Goal: Information Seeking & Learning: Learn about a topic

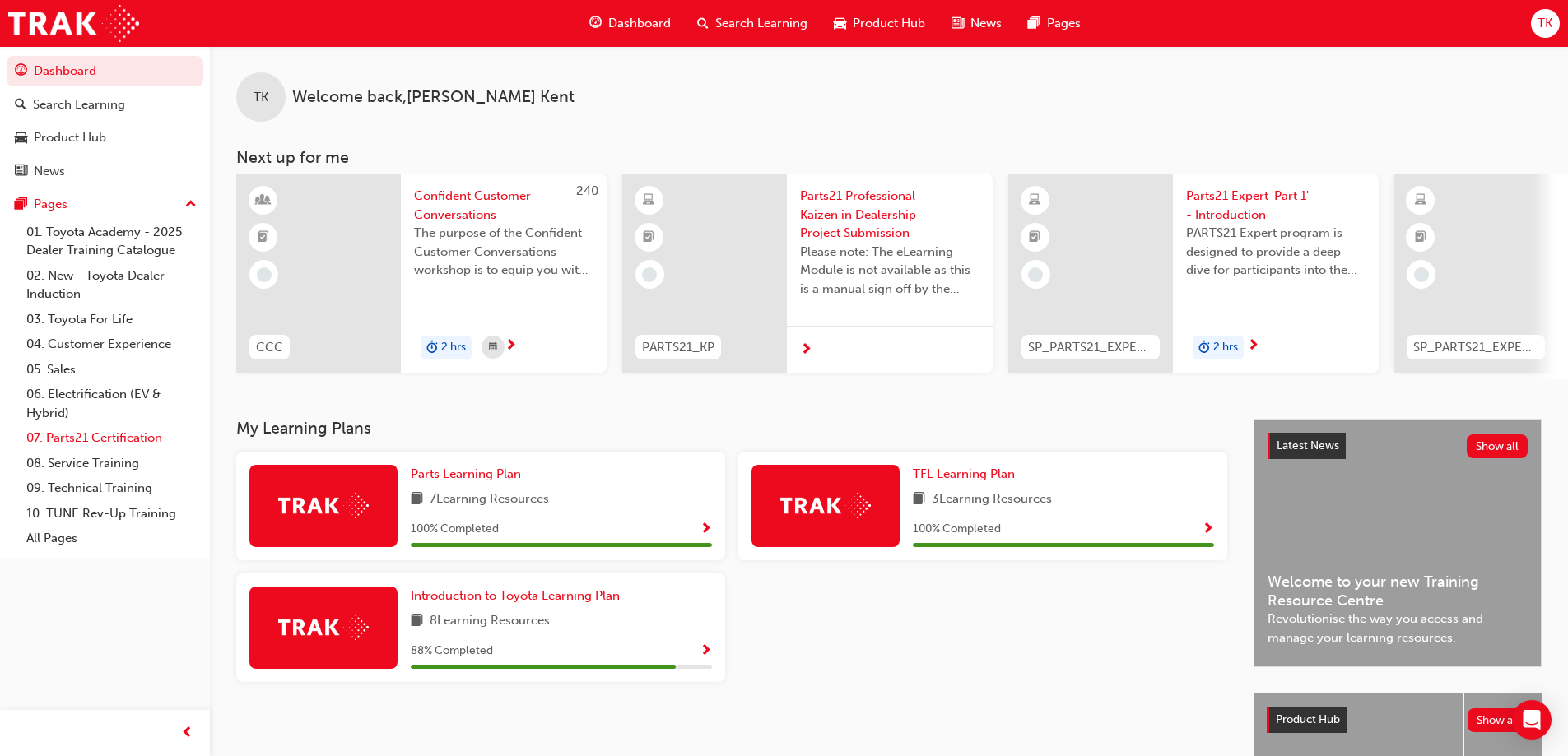
click at [119, 430] on link "07. Parts21 Certification" at bounding box center [111, 438] width 184 height 26
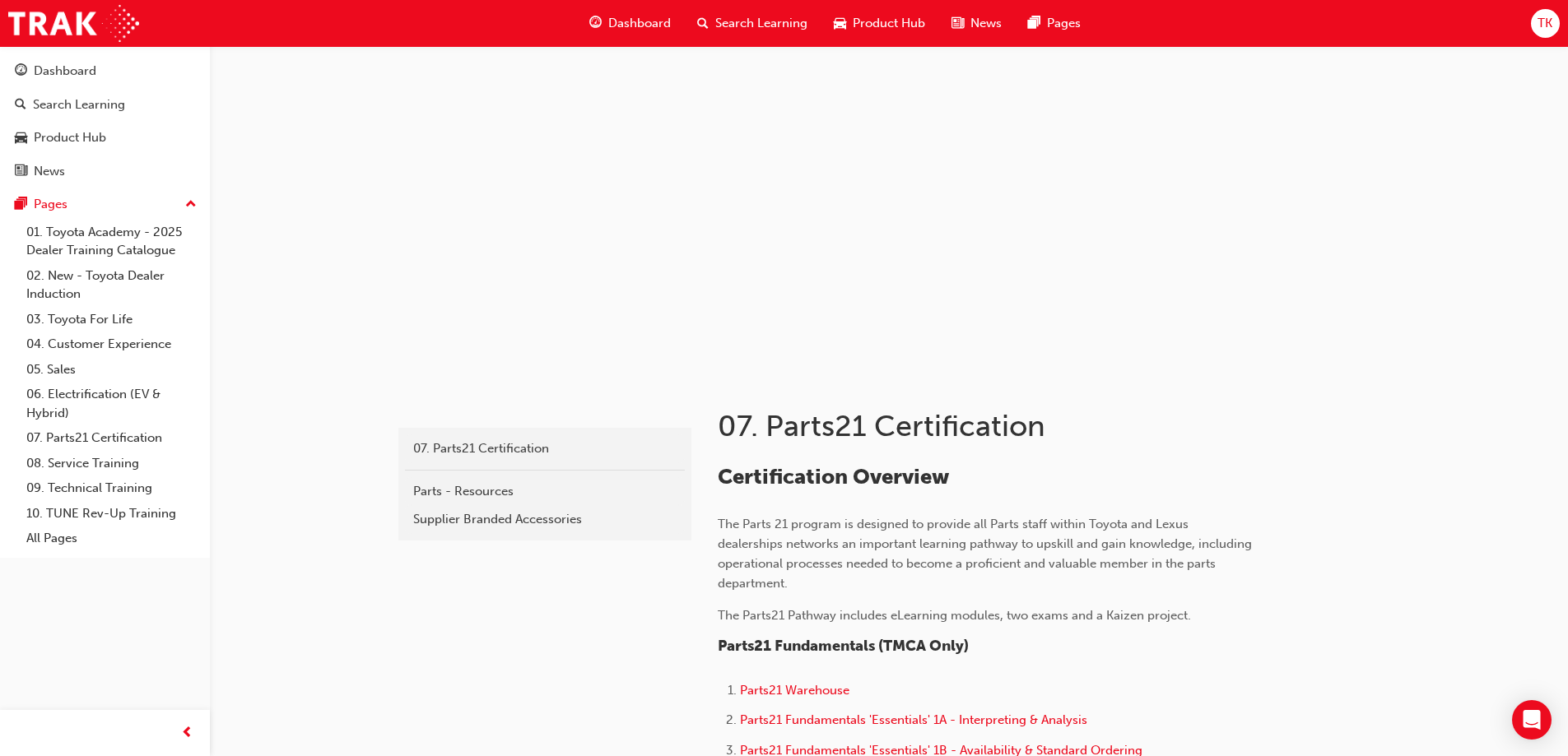
click at [655, 28] on span "Dashboard" at bounding box center [640, 23] width 62 height 19
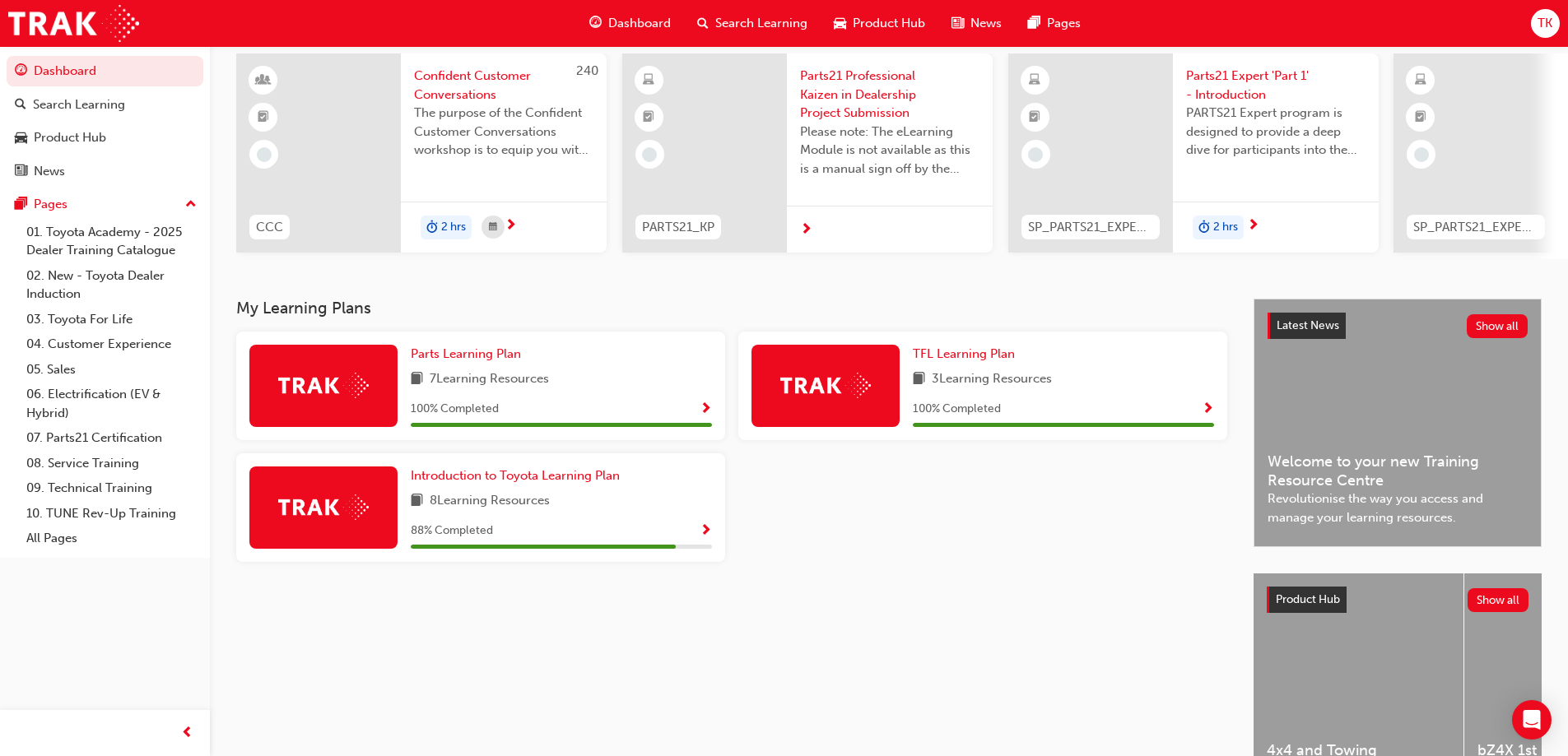
scroll to position [227, 0]
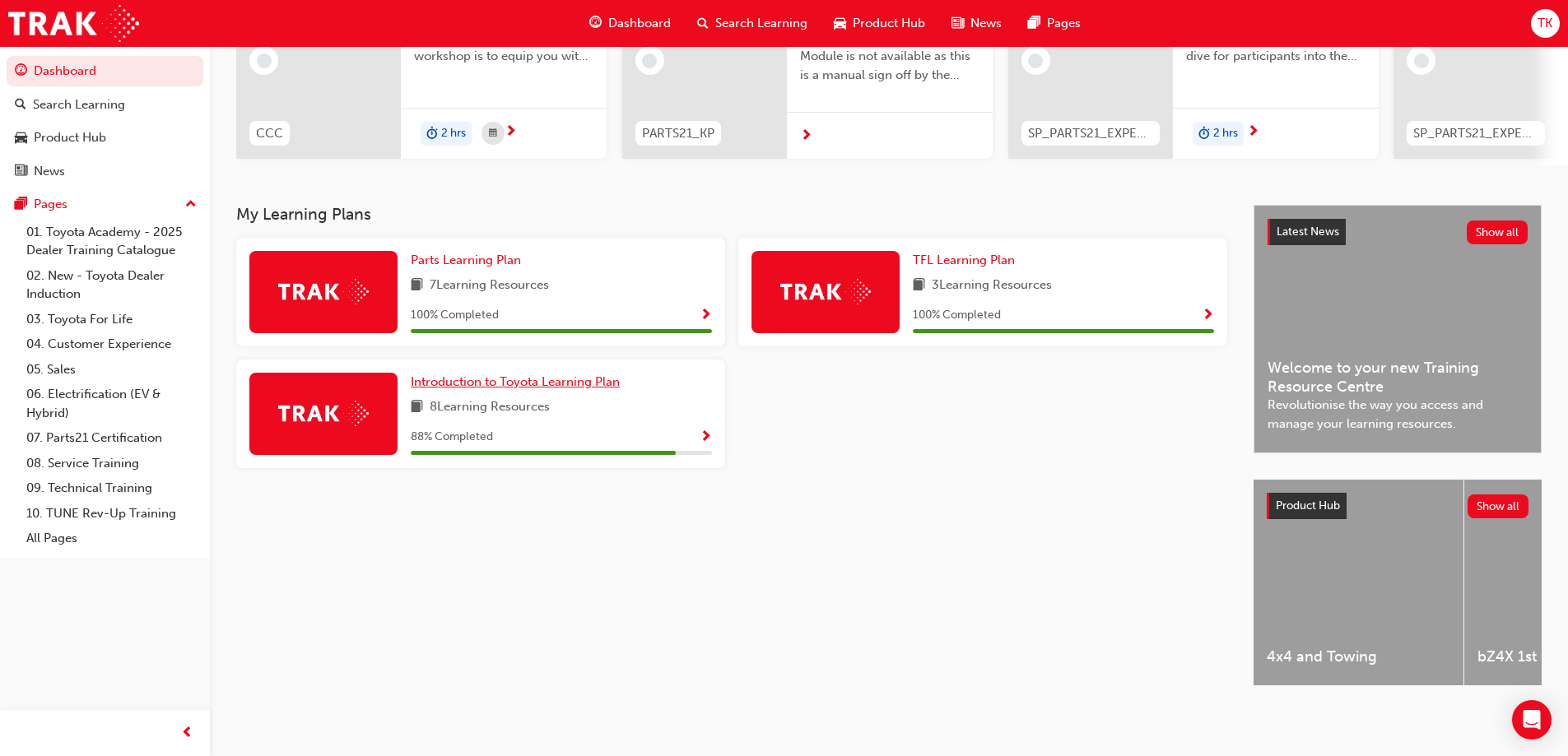
click at [551, 376] on span "Introduction to Toyota Learning Plan" at bounding box center [515, 381] width 209 height 15
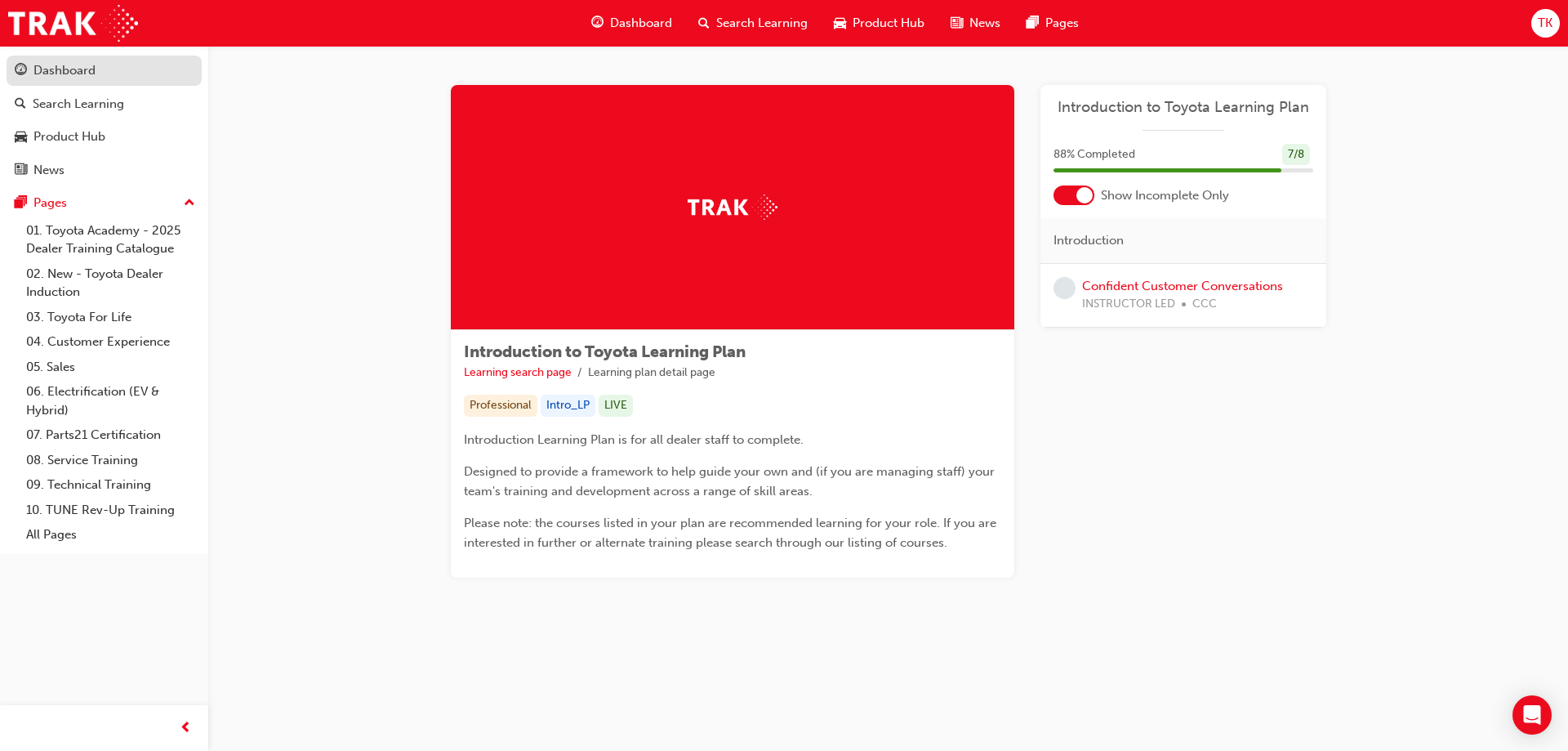
click at [71, 66] on div "Dashboard" at bounding box center [65, 70] width 62 height 19
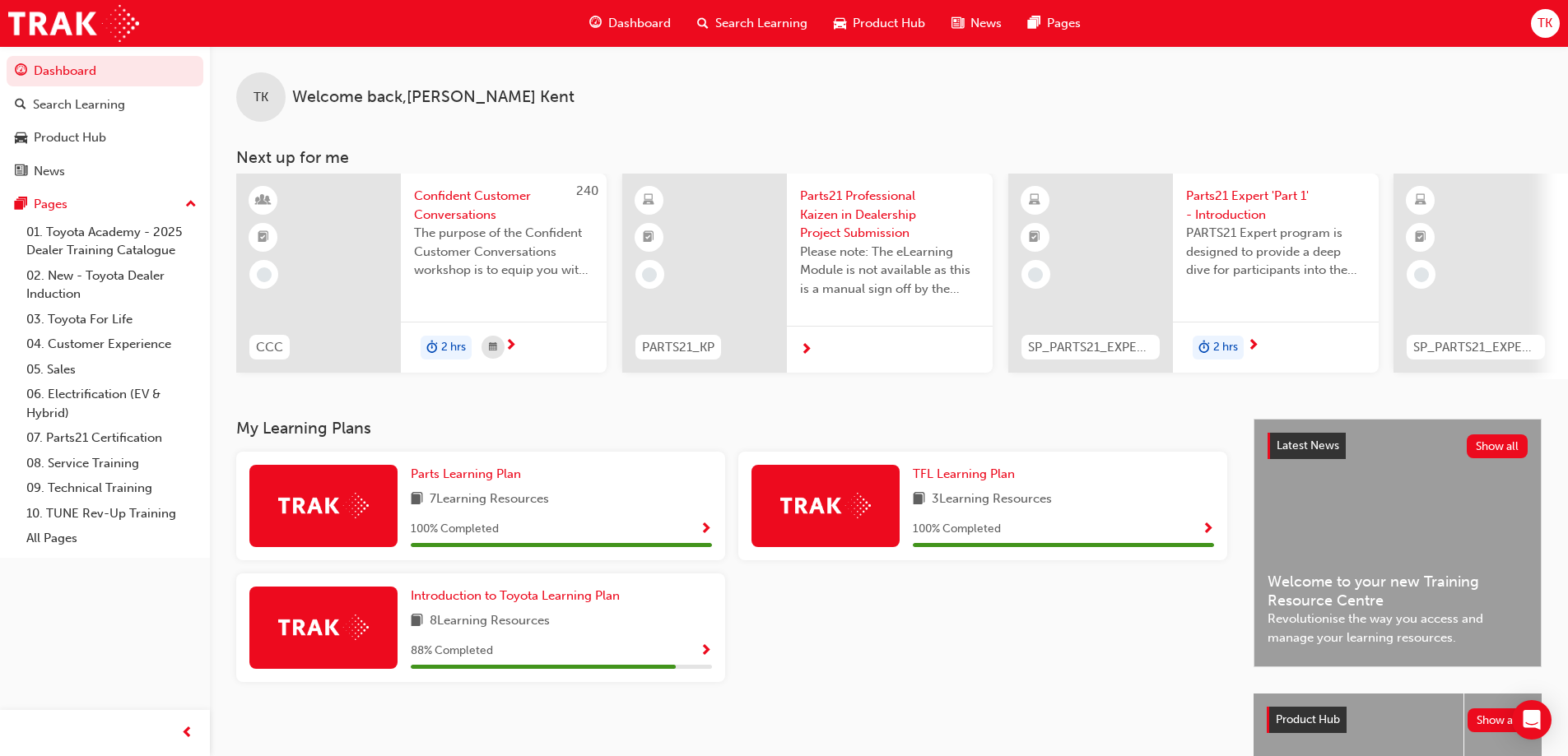
click at [757, 28] on span "Search Learning" at bounding box center [761, 23] width 92 height 19
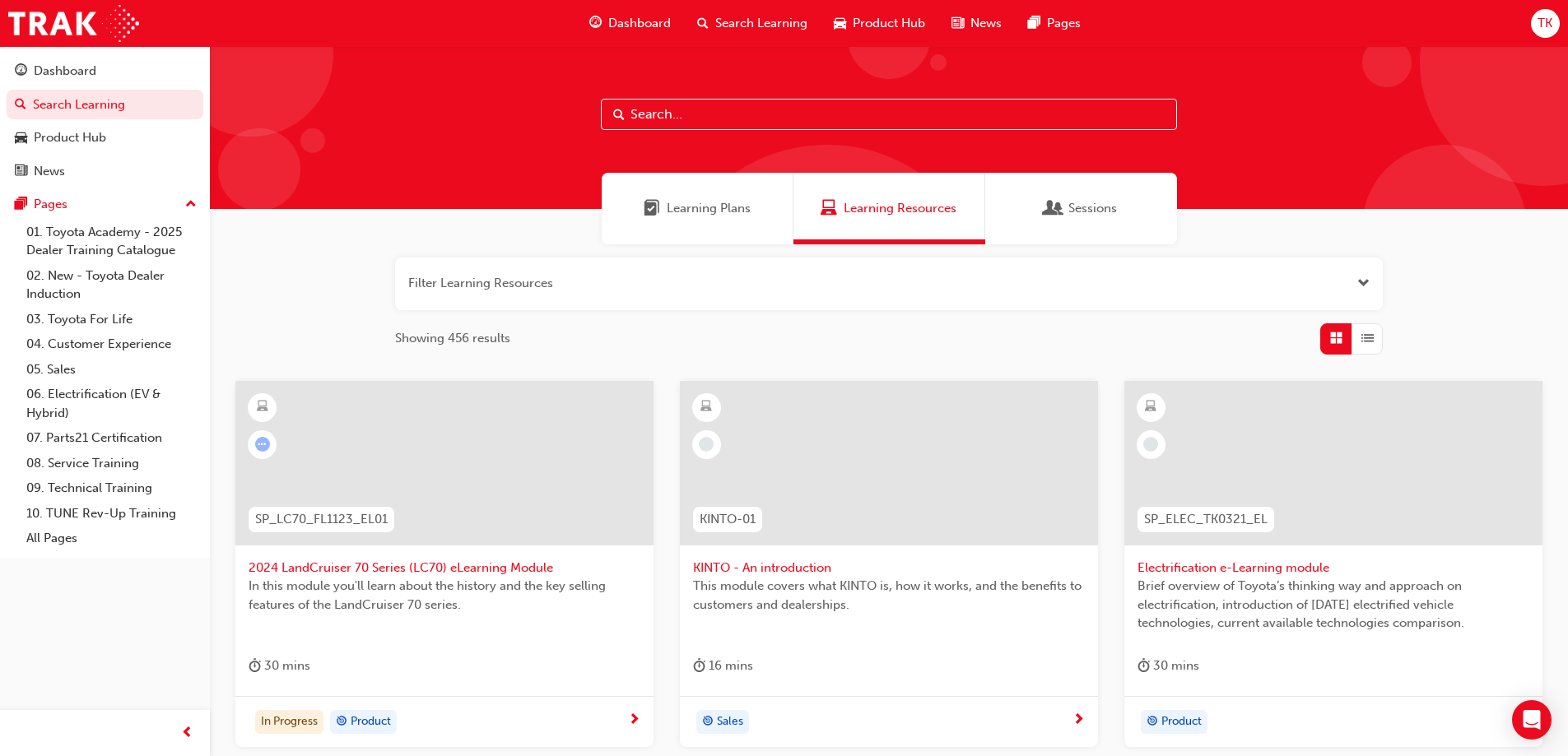
click at [1094, 216] on span "Sessions" at bounding box center [1092, 208] width 48 height 19
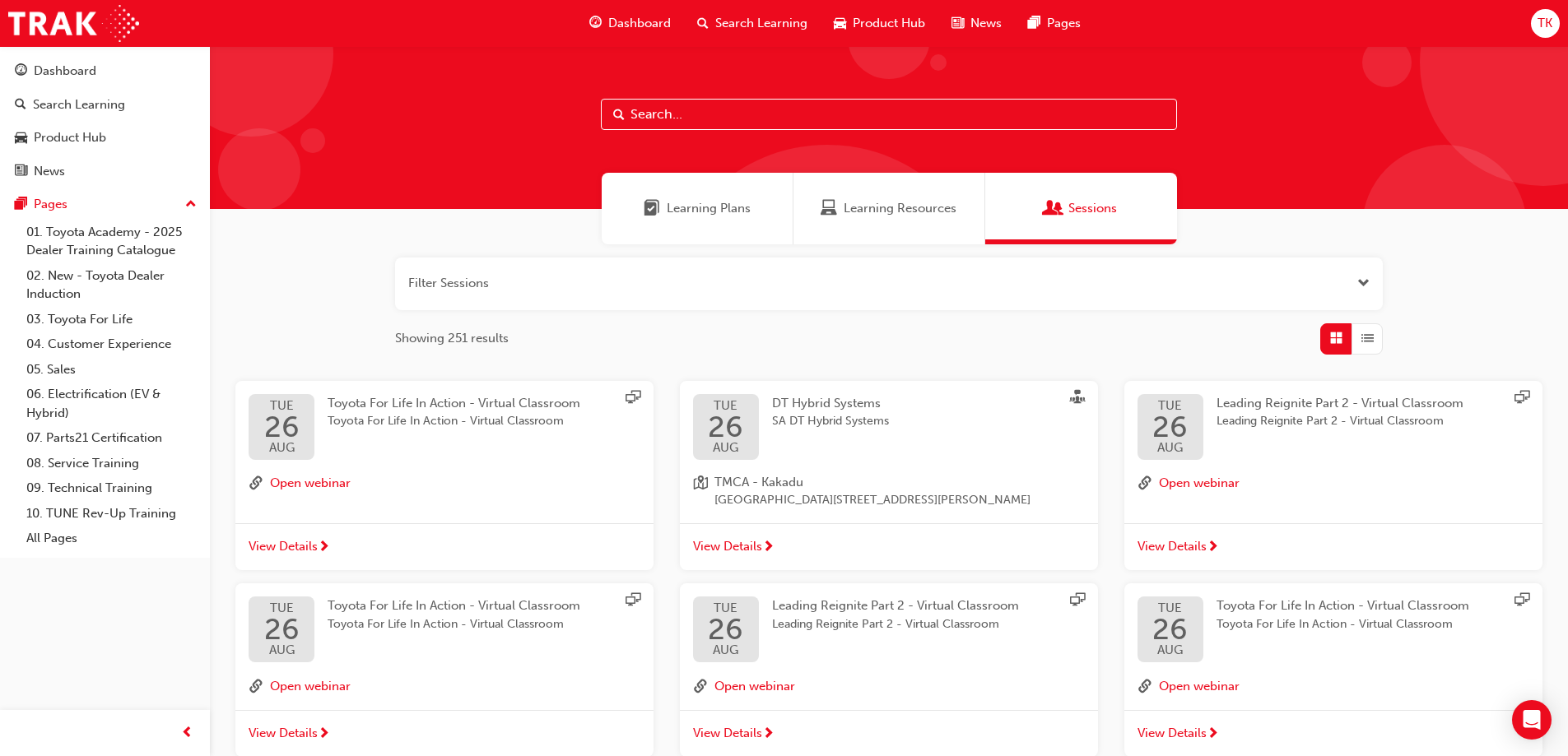
click at [763, 210] on div "Learning Plans" at bounding box center [697, 208] width 192 height 71
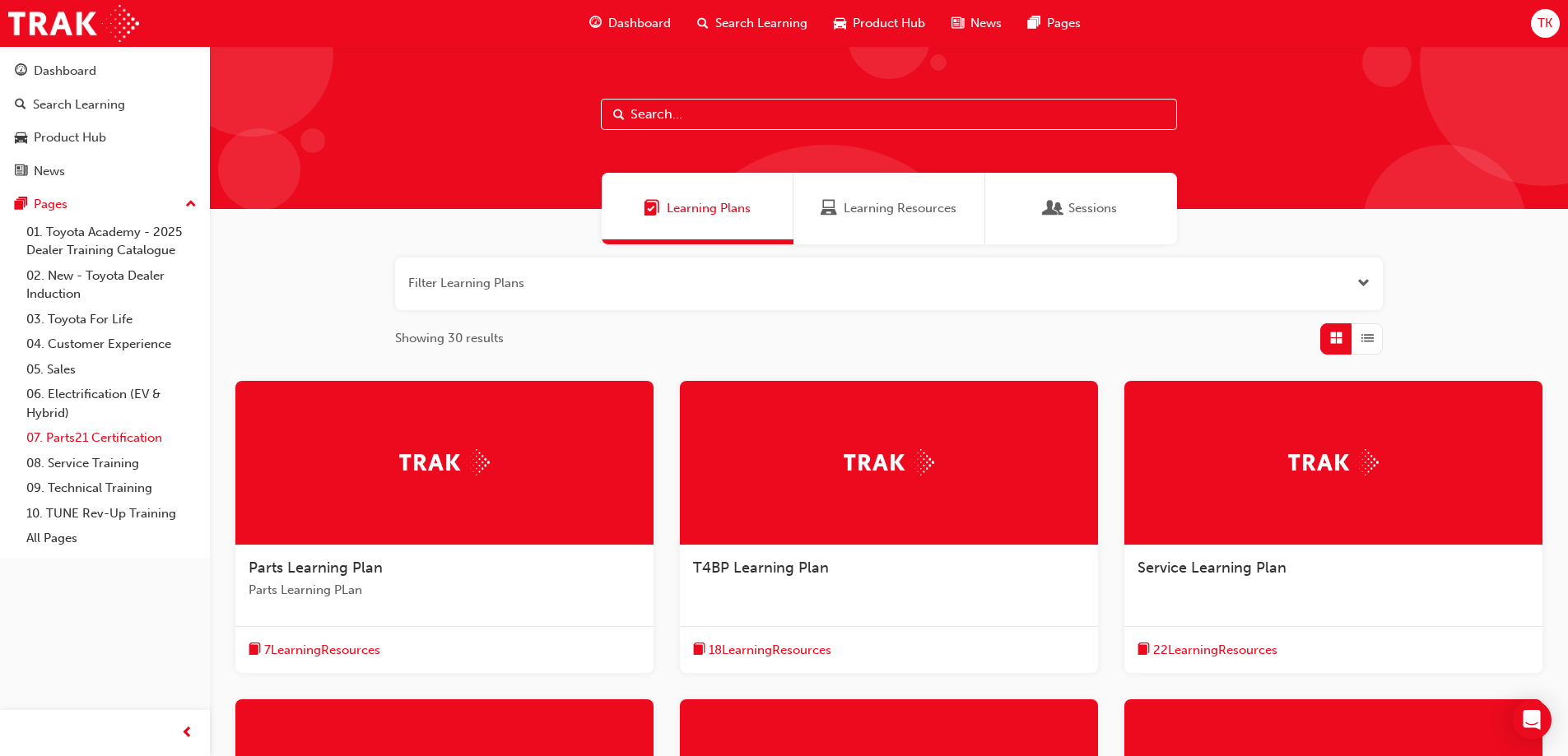
click at [121, 445] on link "07. Parts21 Certification" at bounding box center [111, 438] width 184 height 26
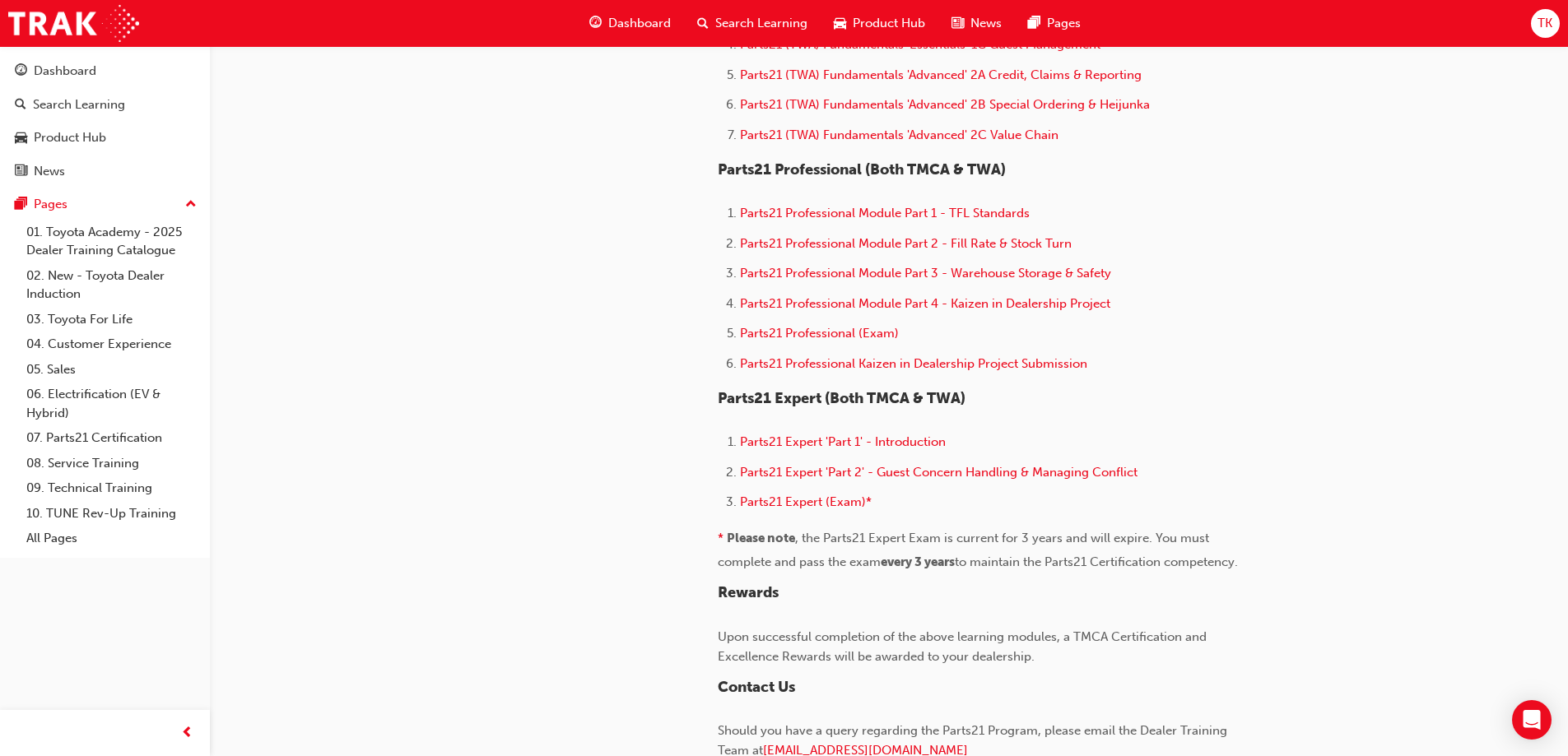
scroll to position [987, 0]
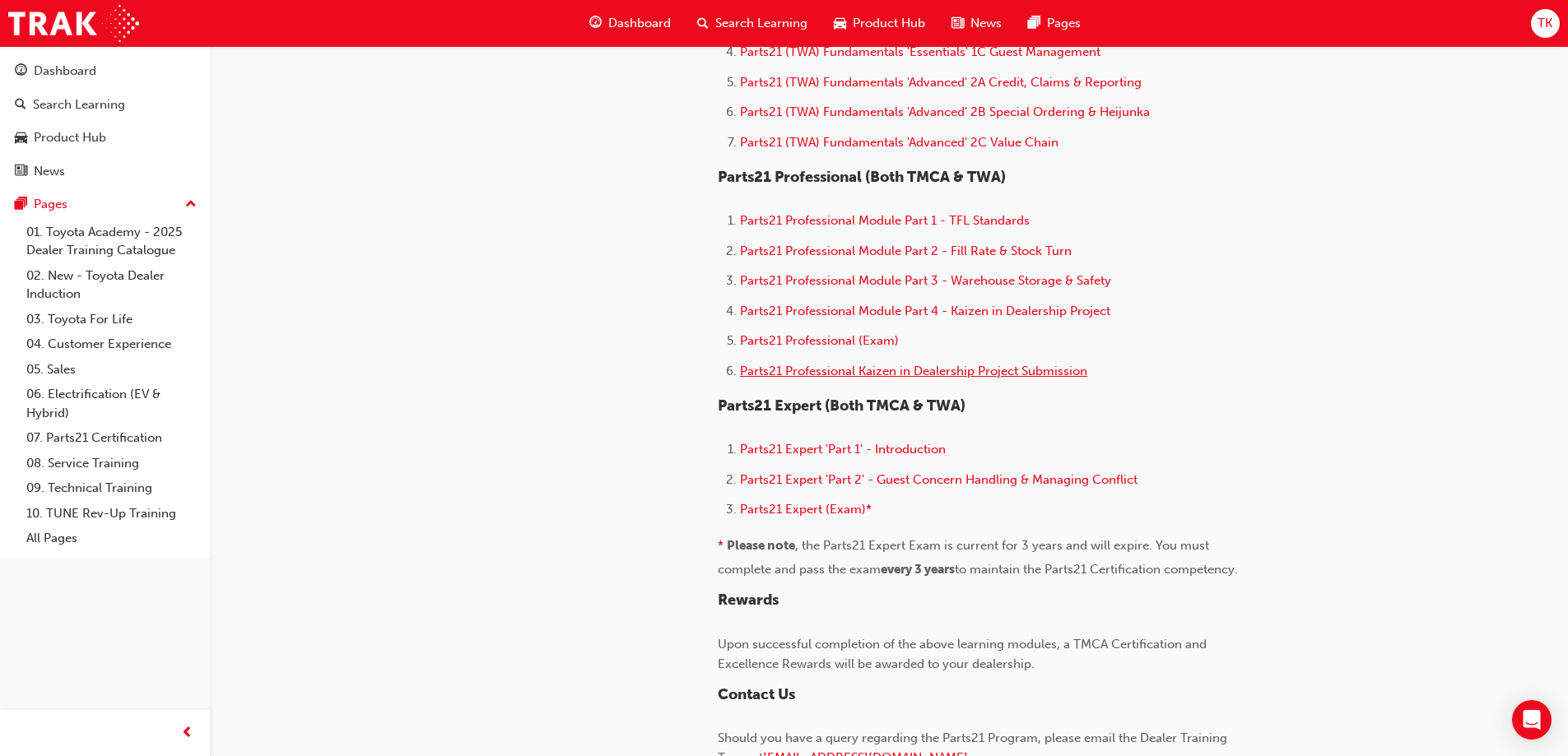
click at [957, 376] on span "Parts21 Professional Kaizen in Dealership Project Submission" at bounding box center [913, 370] width 347 height 15
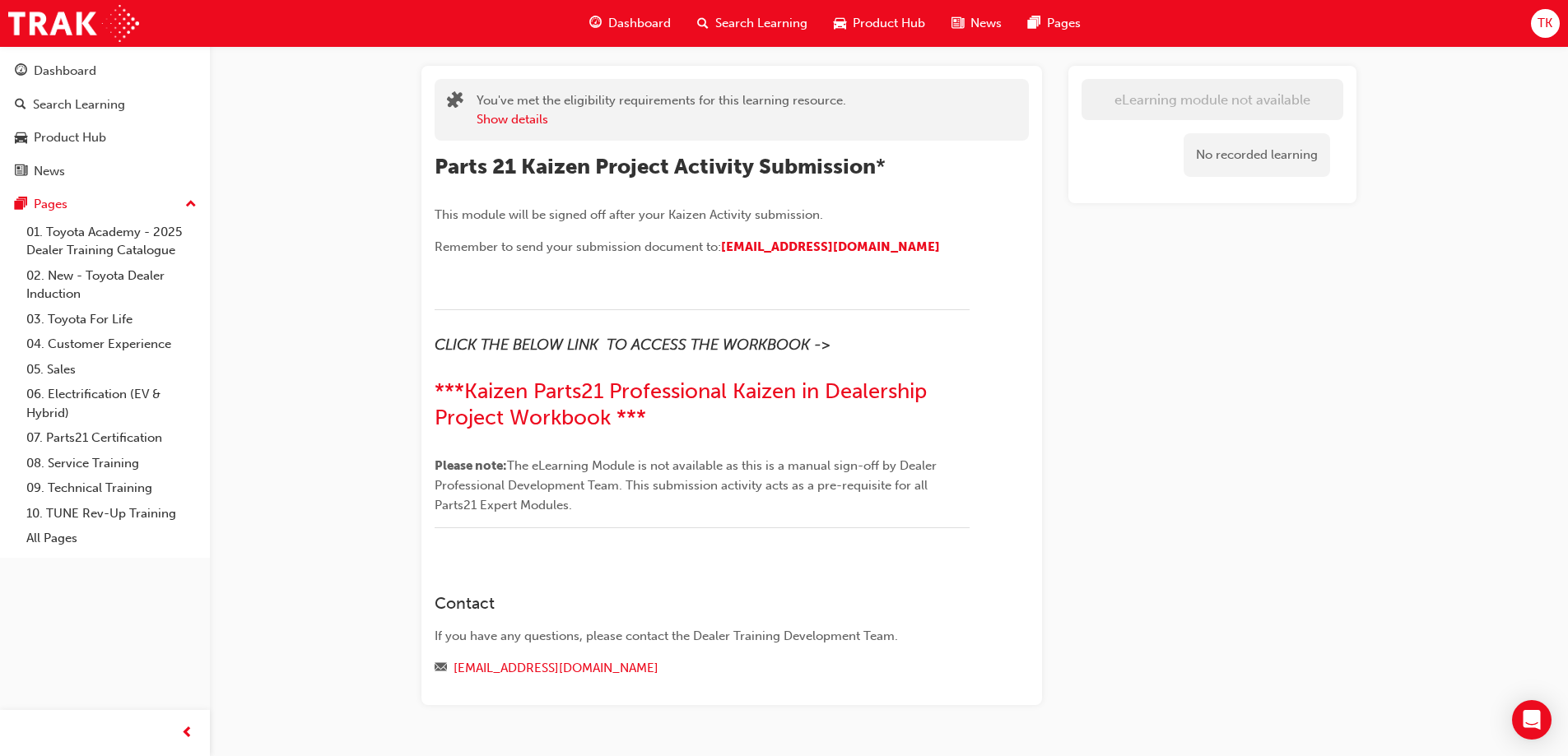
scroll to position [125, 0]
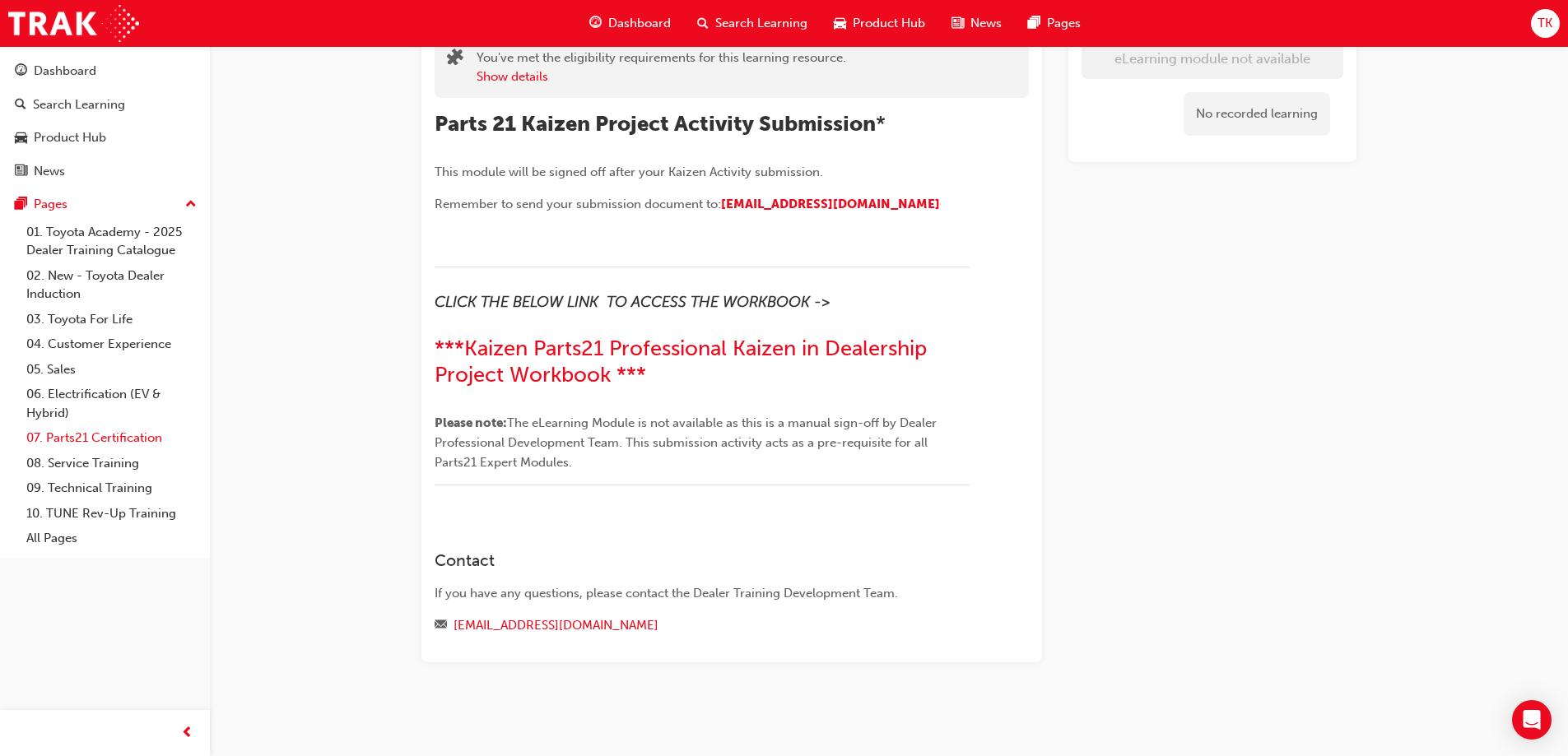
click at [118, 439] on link "07. Parts21 Certification" at bounding box center [111, 438] width 184 height 26
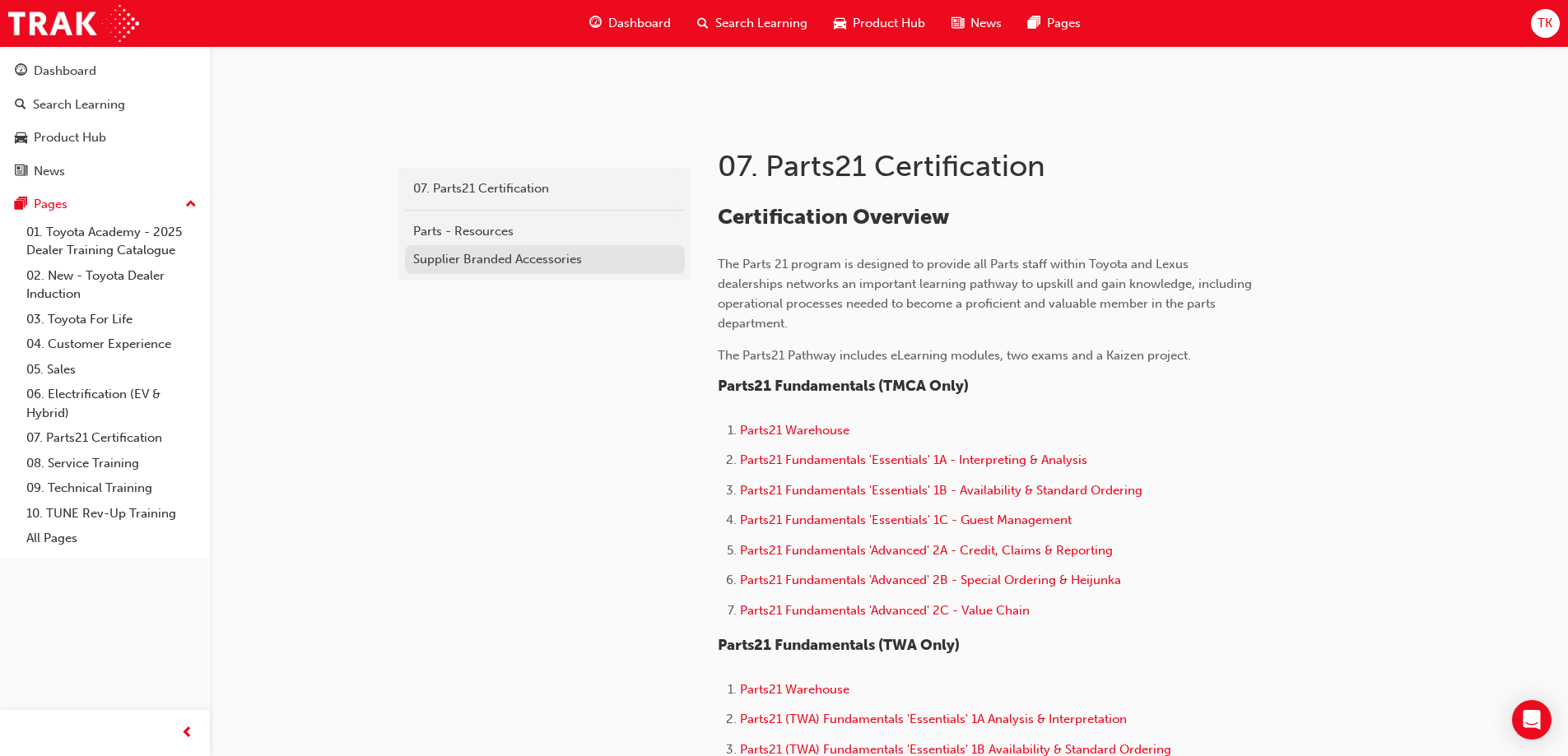
scroll to position [247, 0]
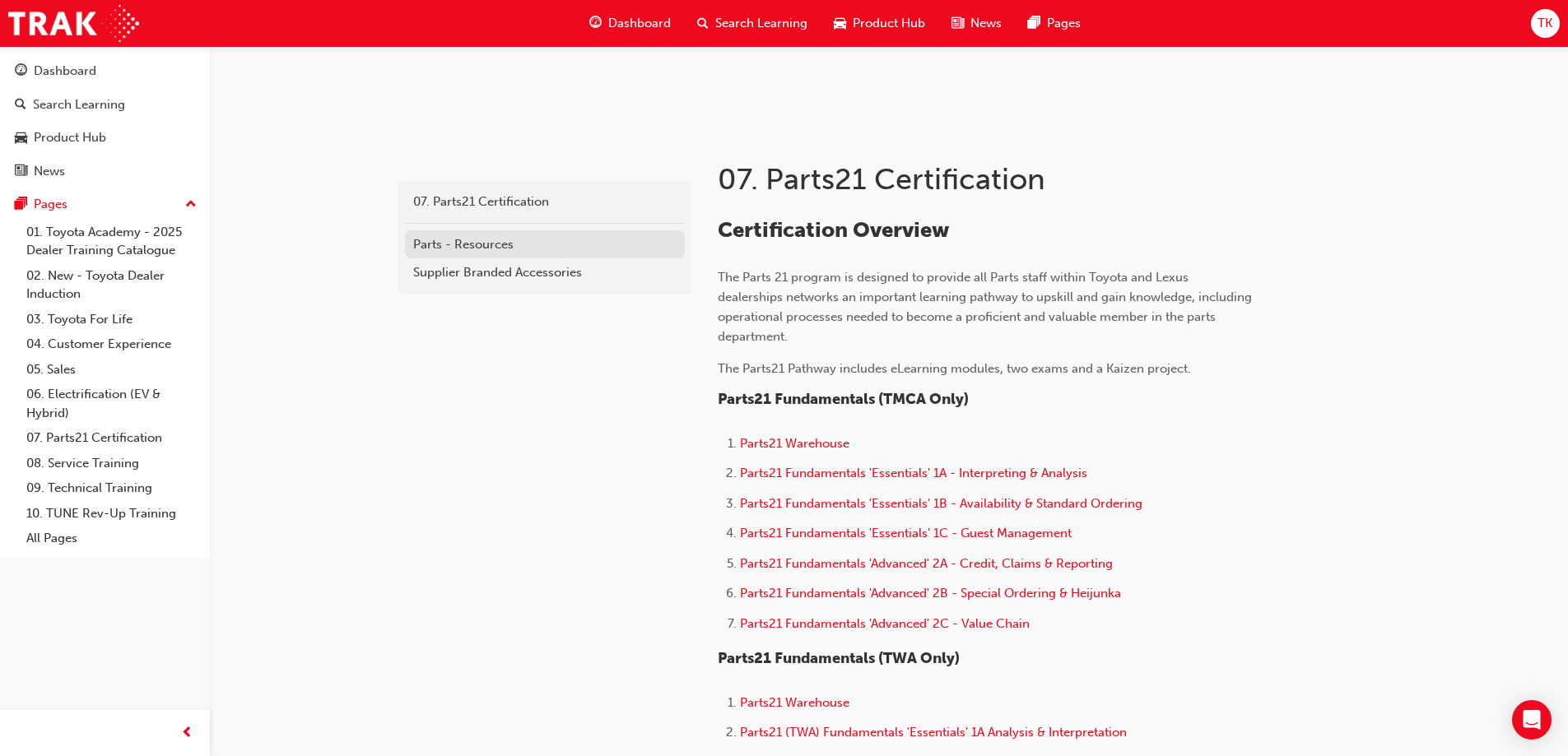
click at [470, 240] on div "Parts - Resources" at bounding box center [545, 244] width 264 height 19
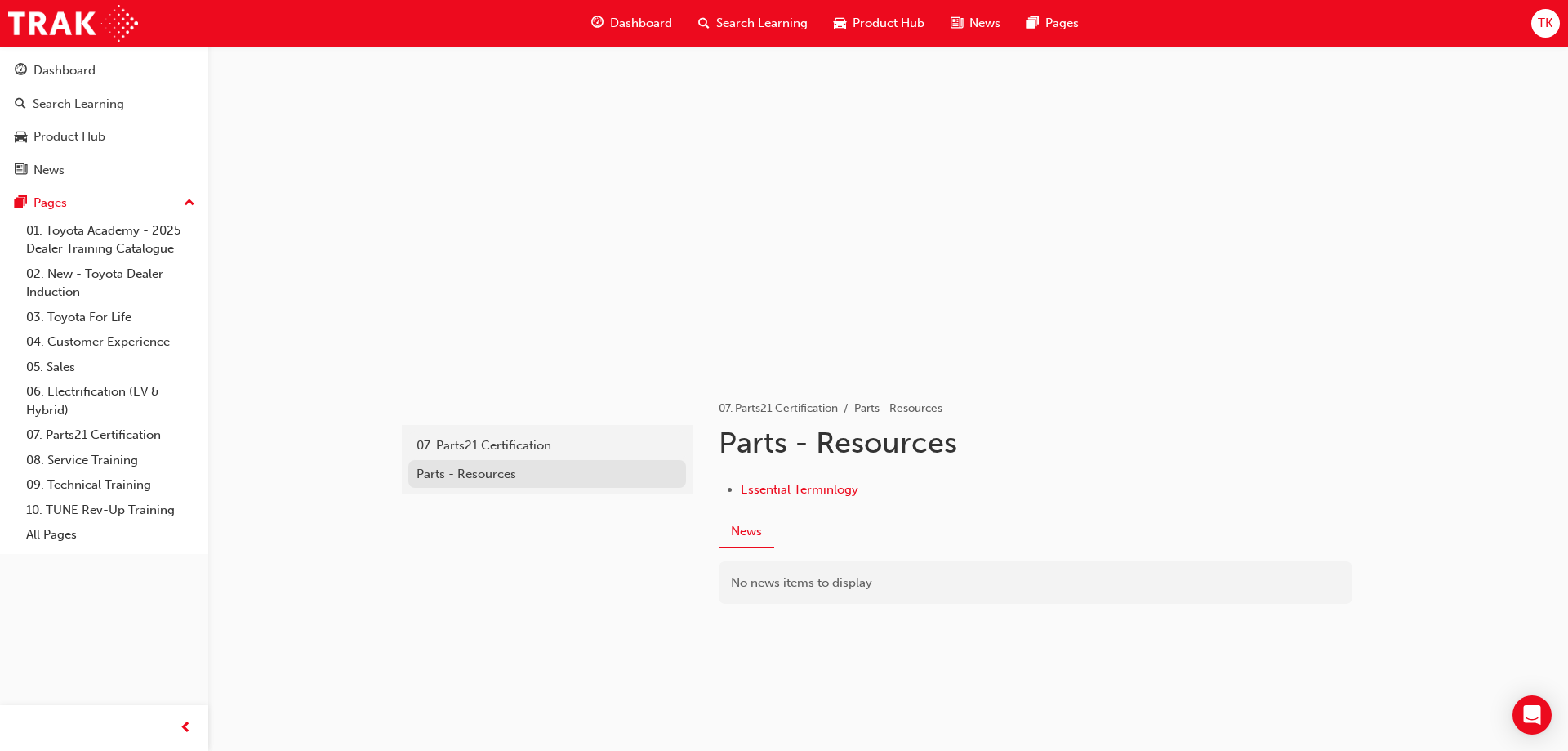
click at [488, 471] on div "Parts - Resources" at bounding box center [547, 474] width 262 height 19
click at [492, 444] on div "07. Parts21 Certification" at bounding box center [547, 445] width 262 height 19
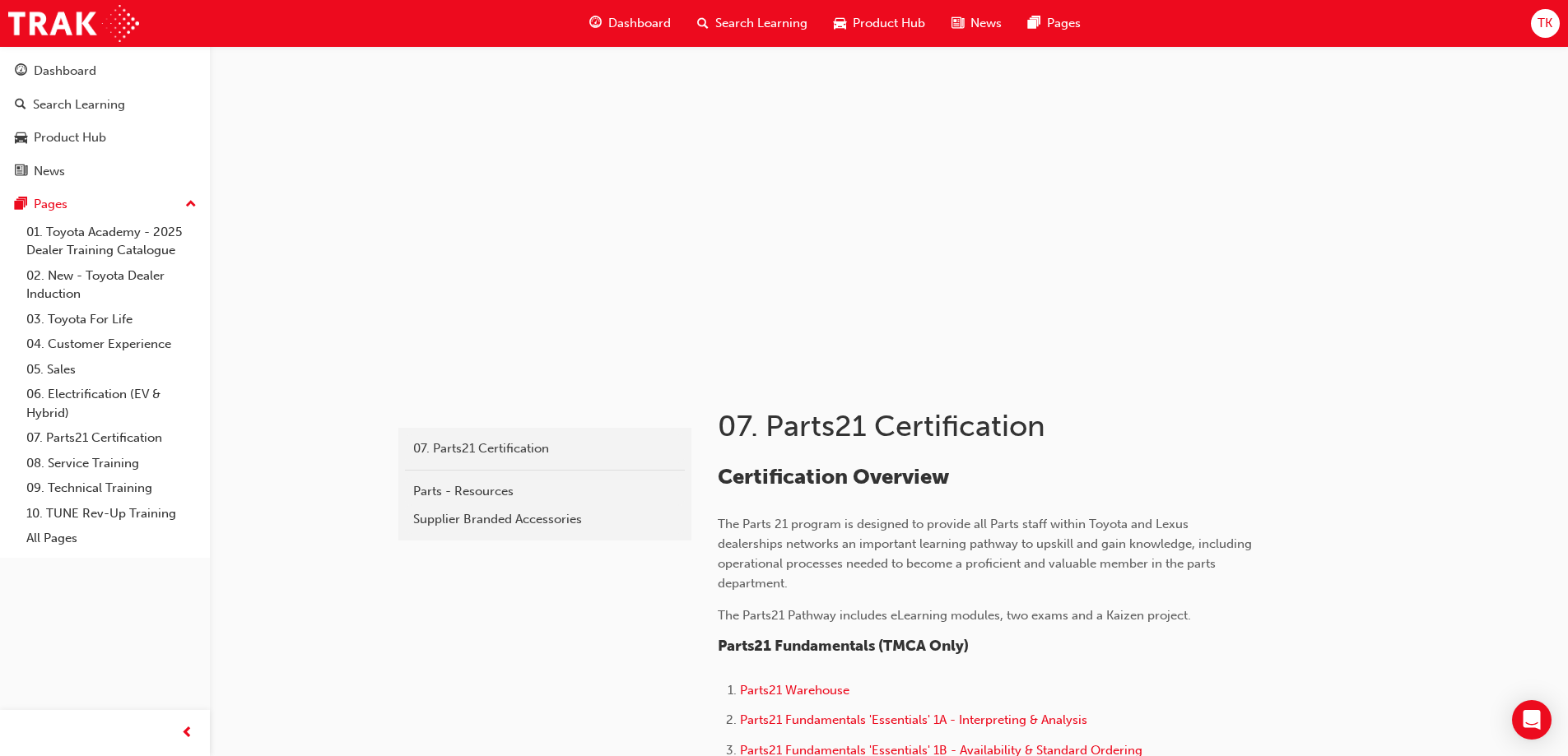
click at [497, 518] on div "Supplier Branded Accessories" at bounding box center [545, 519] width 264 height 19
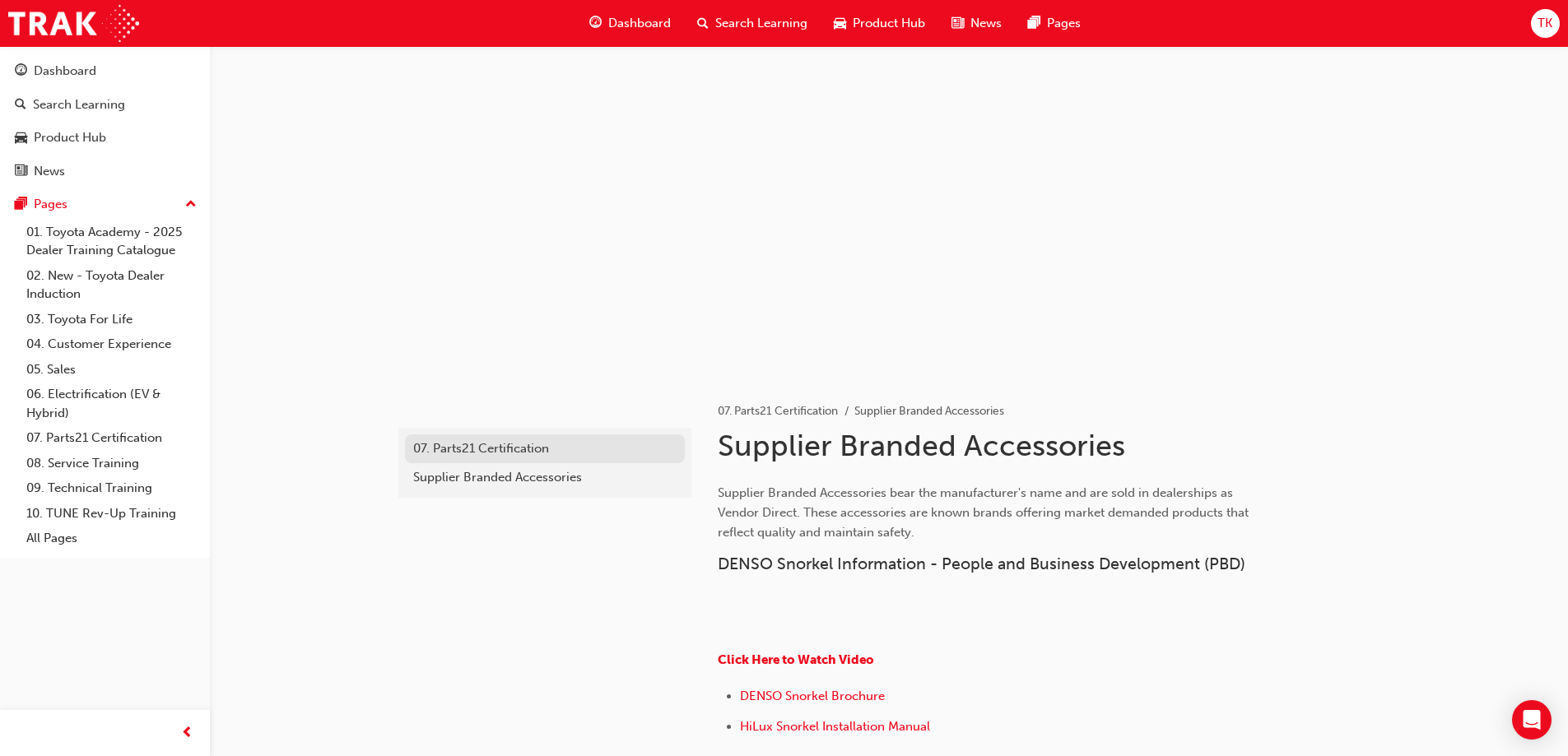
click at [490, 441] on div "07. Parts21 Certification" at bounding box center [545, 448] width 264 height 19
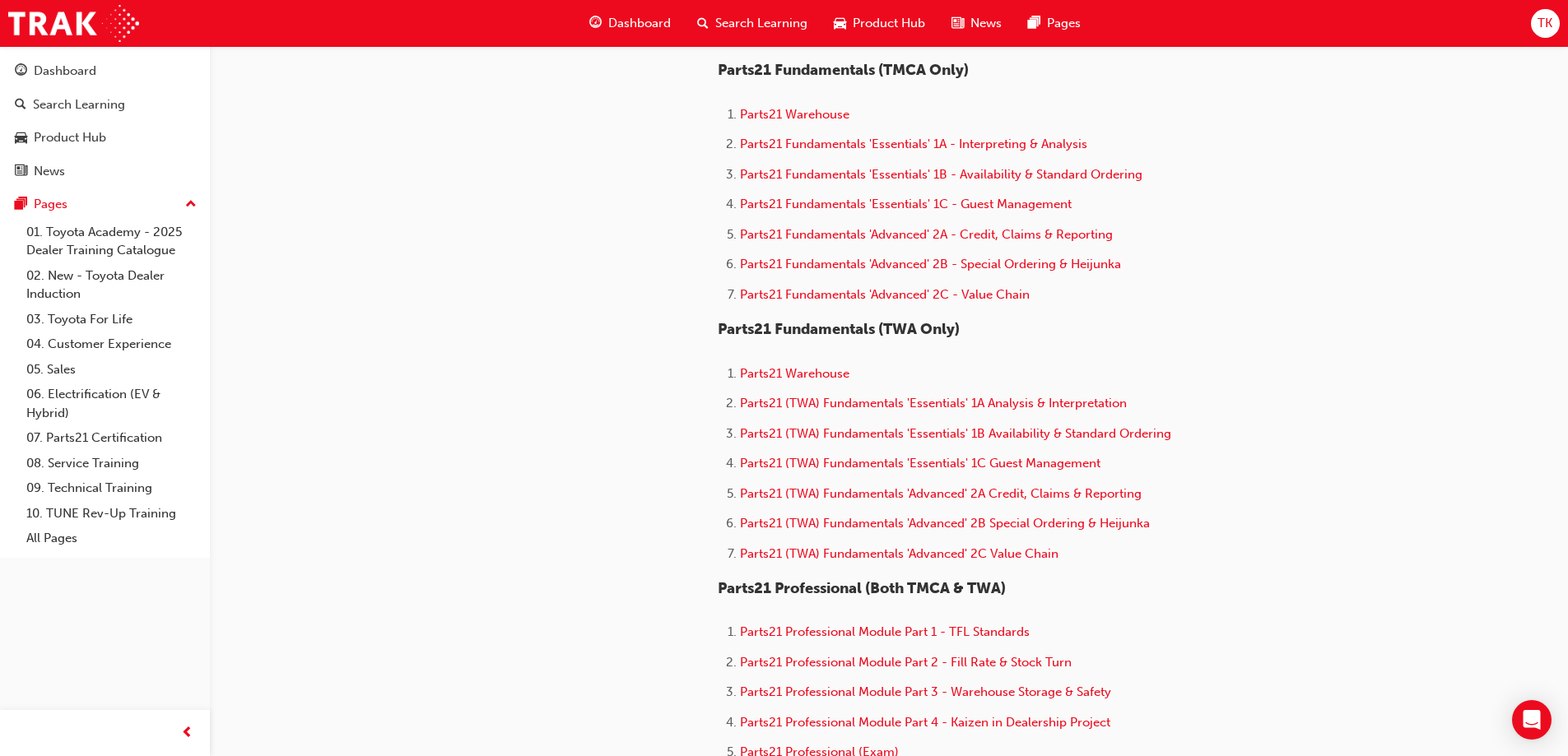
scroll to position [1069, 0]
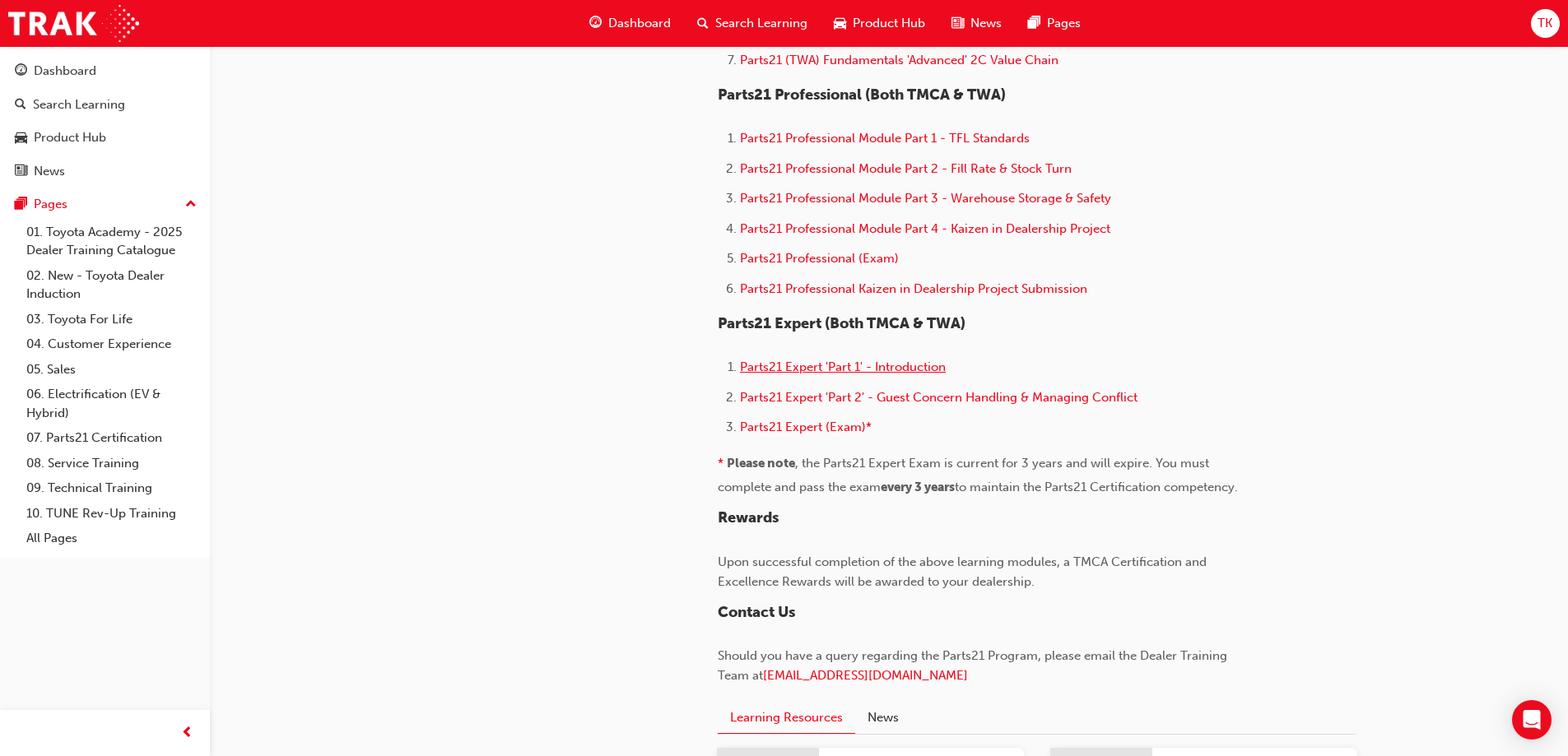
click at [867, 365] on span "Parts21 Expert 'Part 1' - Introduction" at bounding box center [842, 367] width 206 height 15
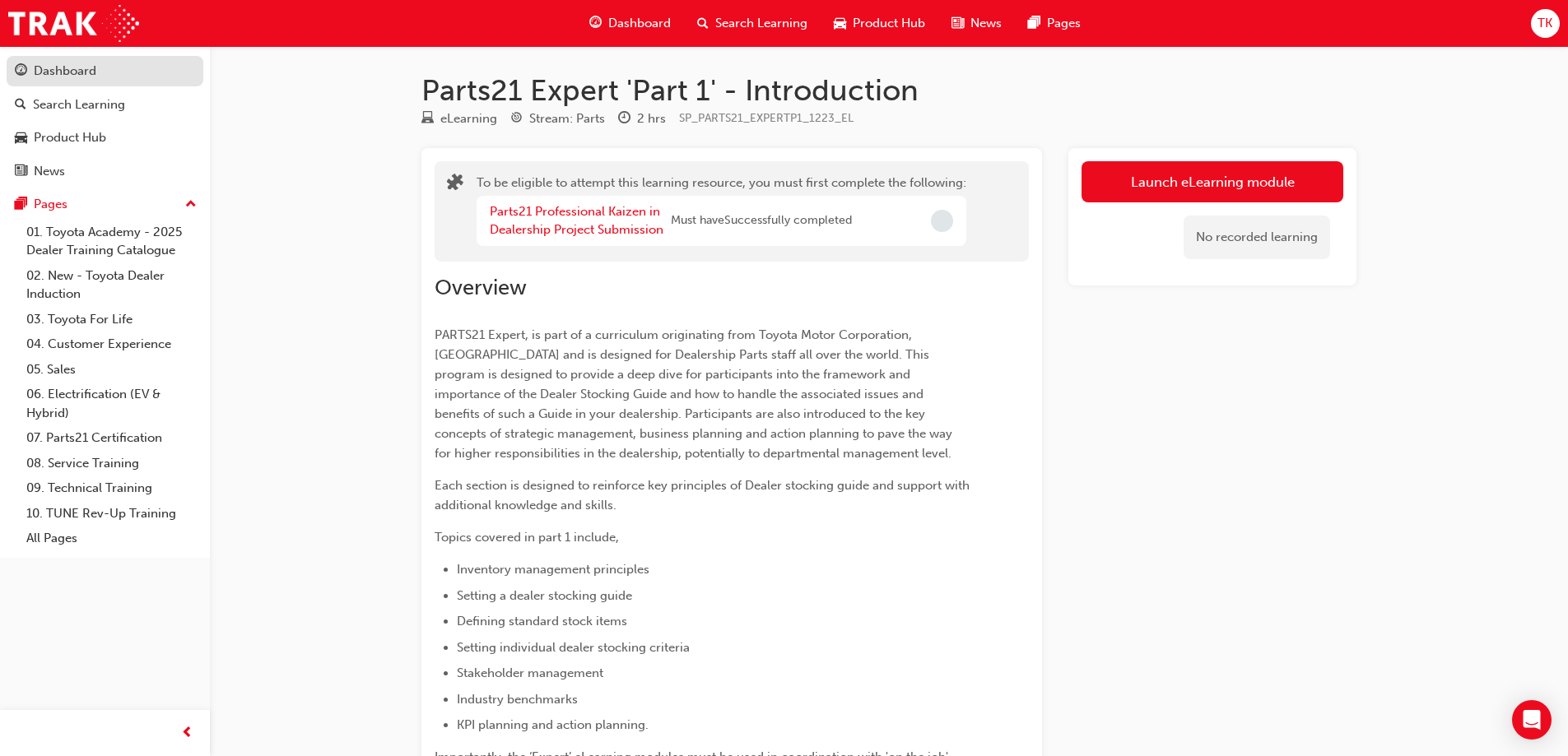
click at [90, 80] on div "Dashboard" at bounding box center [65, 70] width 62 height 19
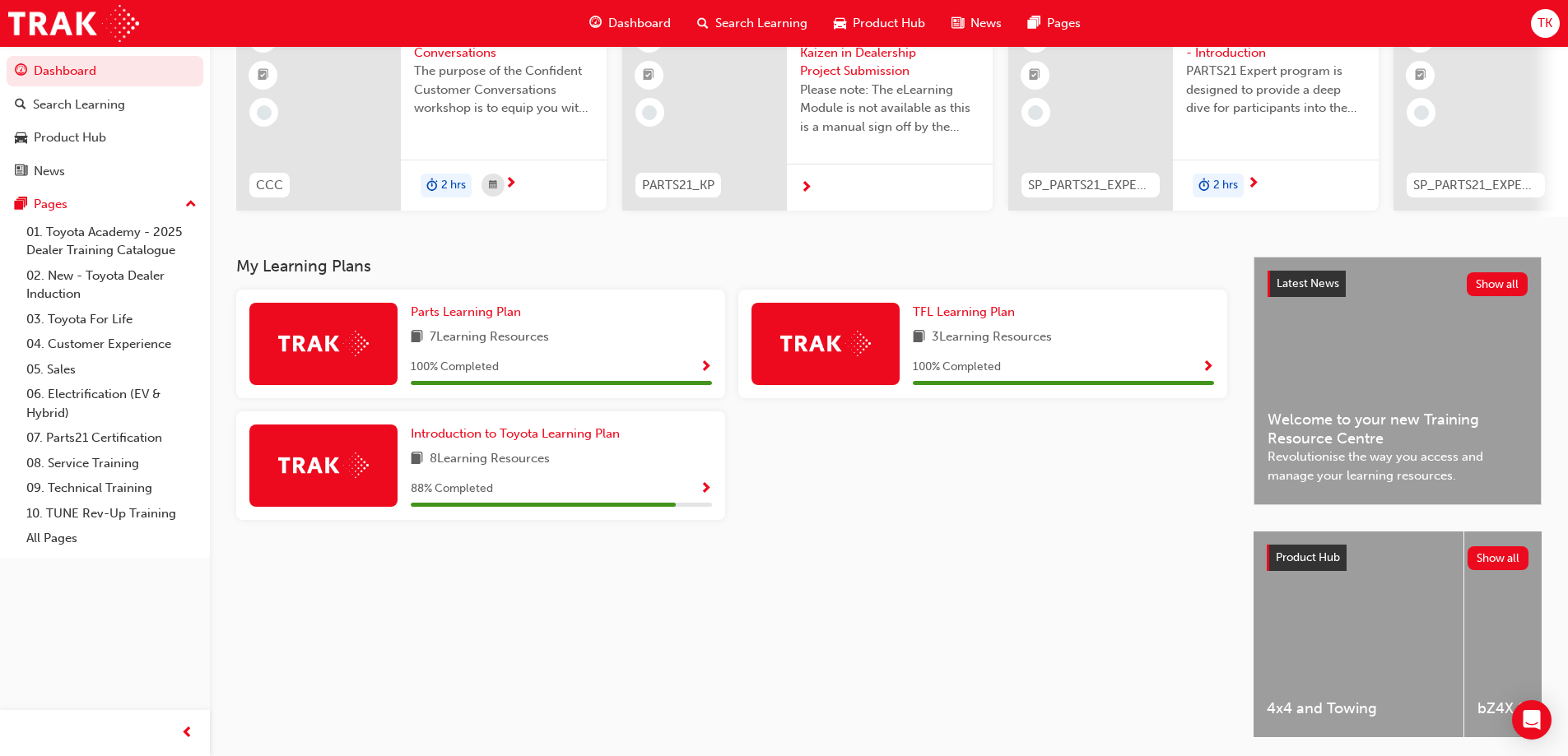
scroll to position [227, 0]
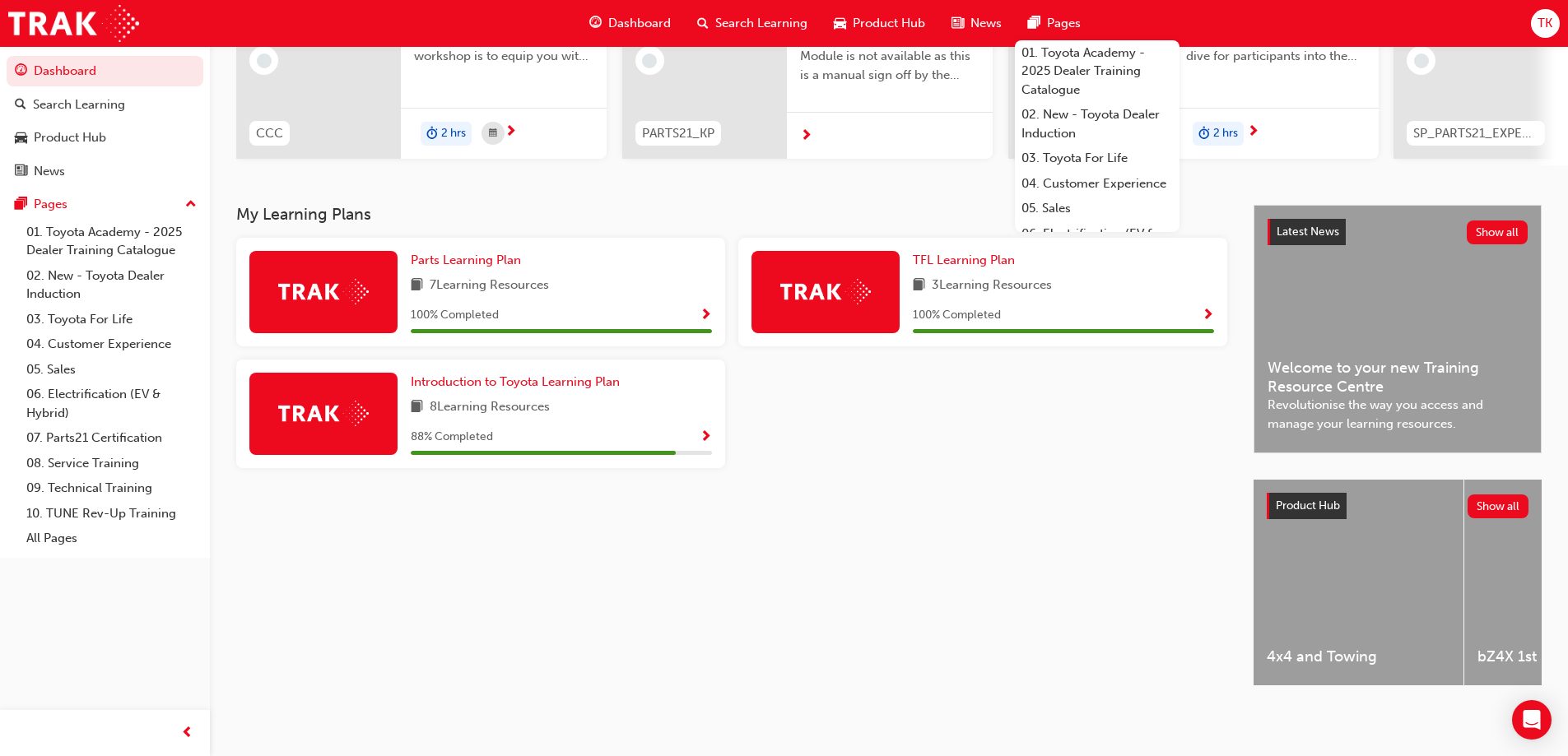
click at [1041, 21] on div "Pages" at bounding box center [1054, 23] width 79 height 34
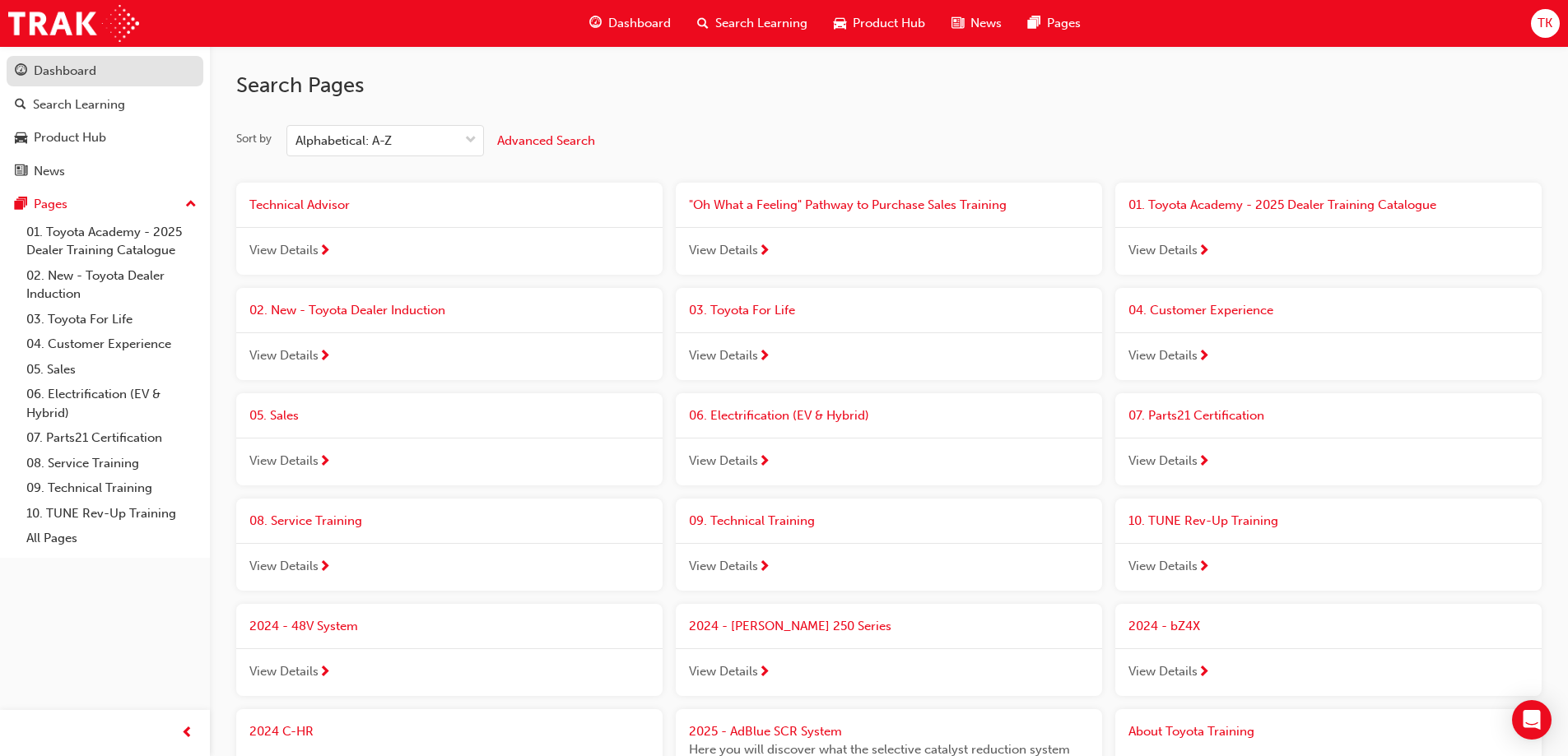
click at [130, 78] on div "Dashboard" at bounding box center [105, 70] width 180 height 20
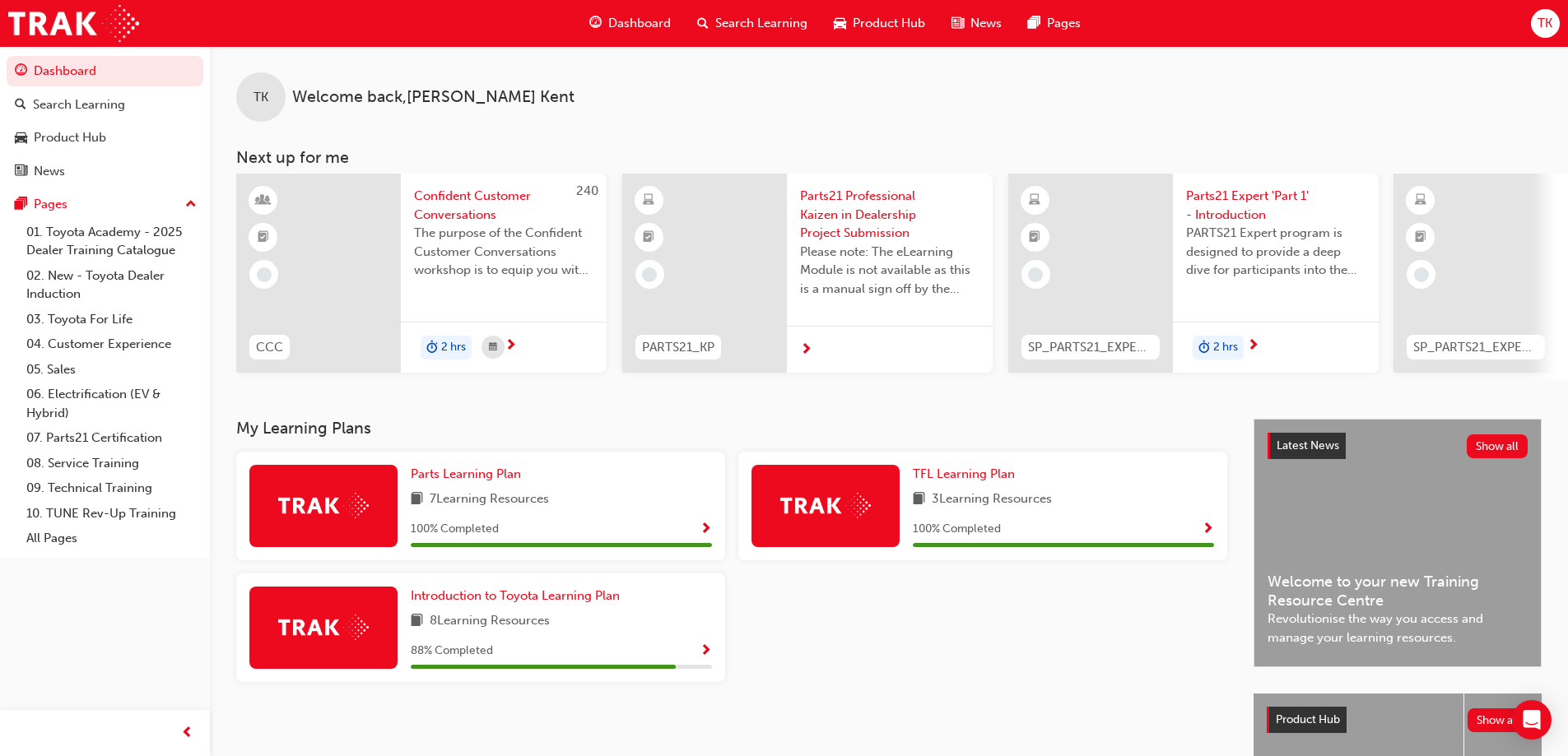
click at [1546, 36] on div "TK" at bounding box center [1545, 23] width 29 height 28
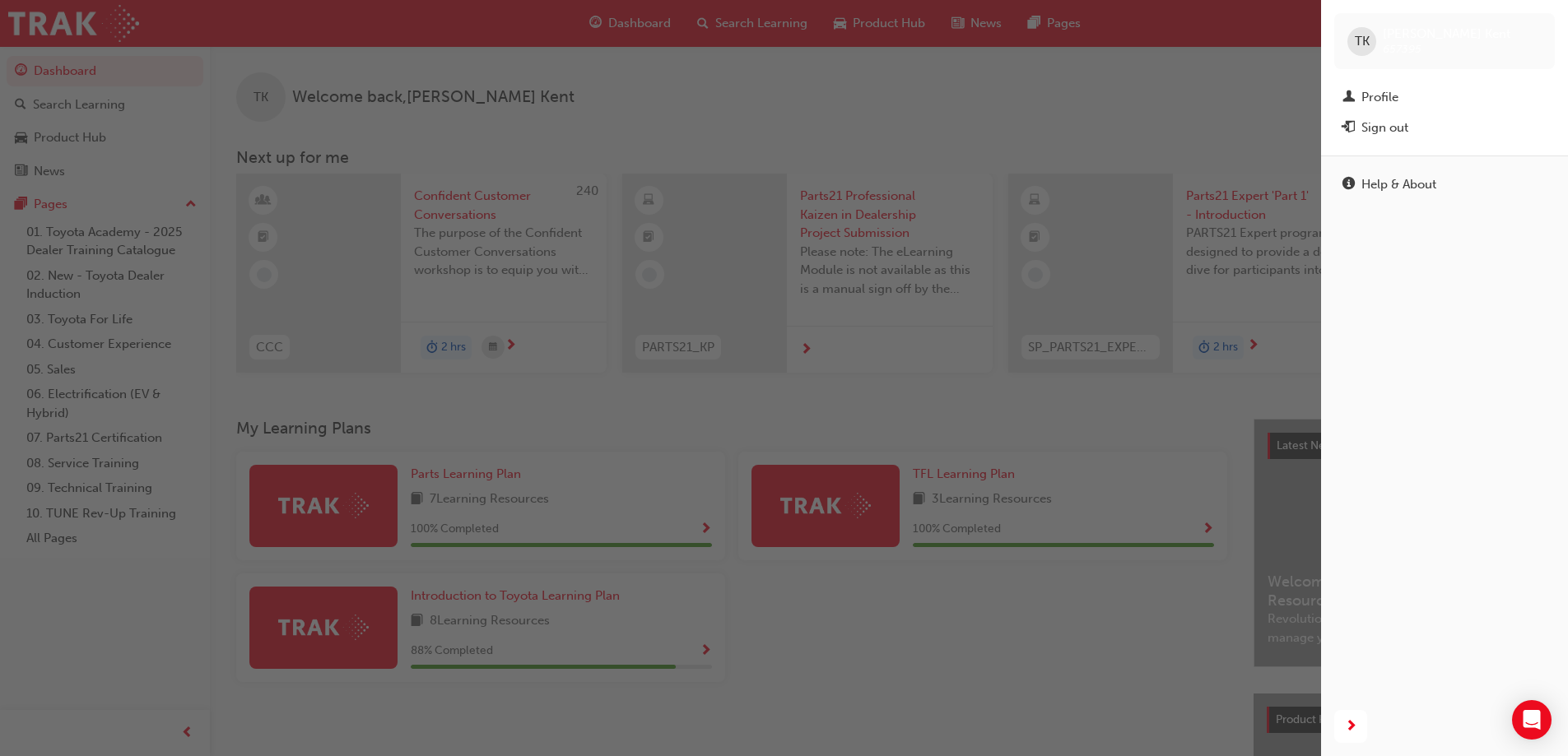
click at [1174, 76] on div "button" at bounding box center [660, 378] width 1320 height 756
